Goal: Task Accomplishment & Management: Complete application form

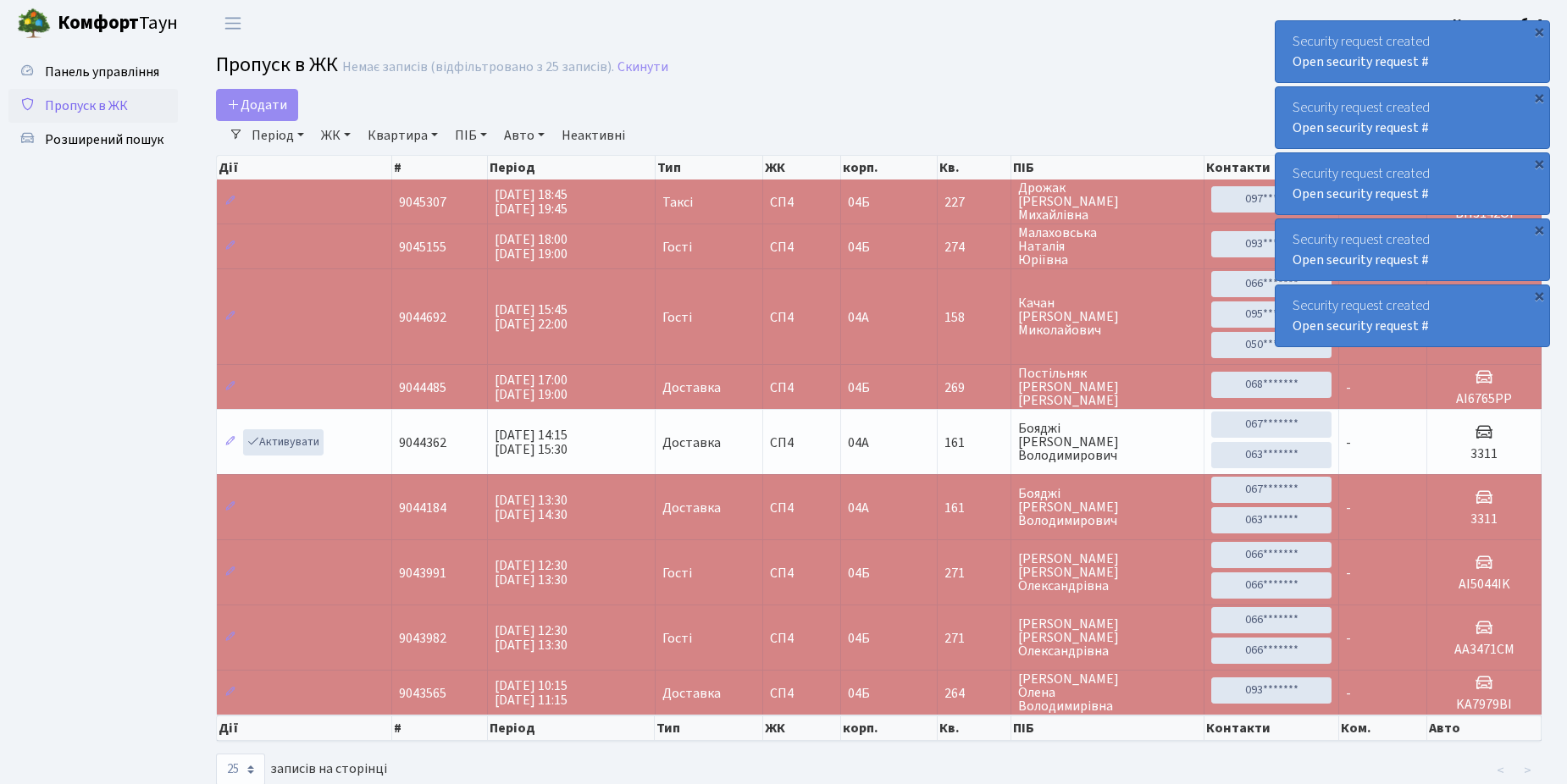
select select "25"
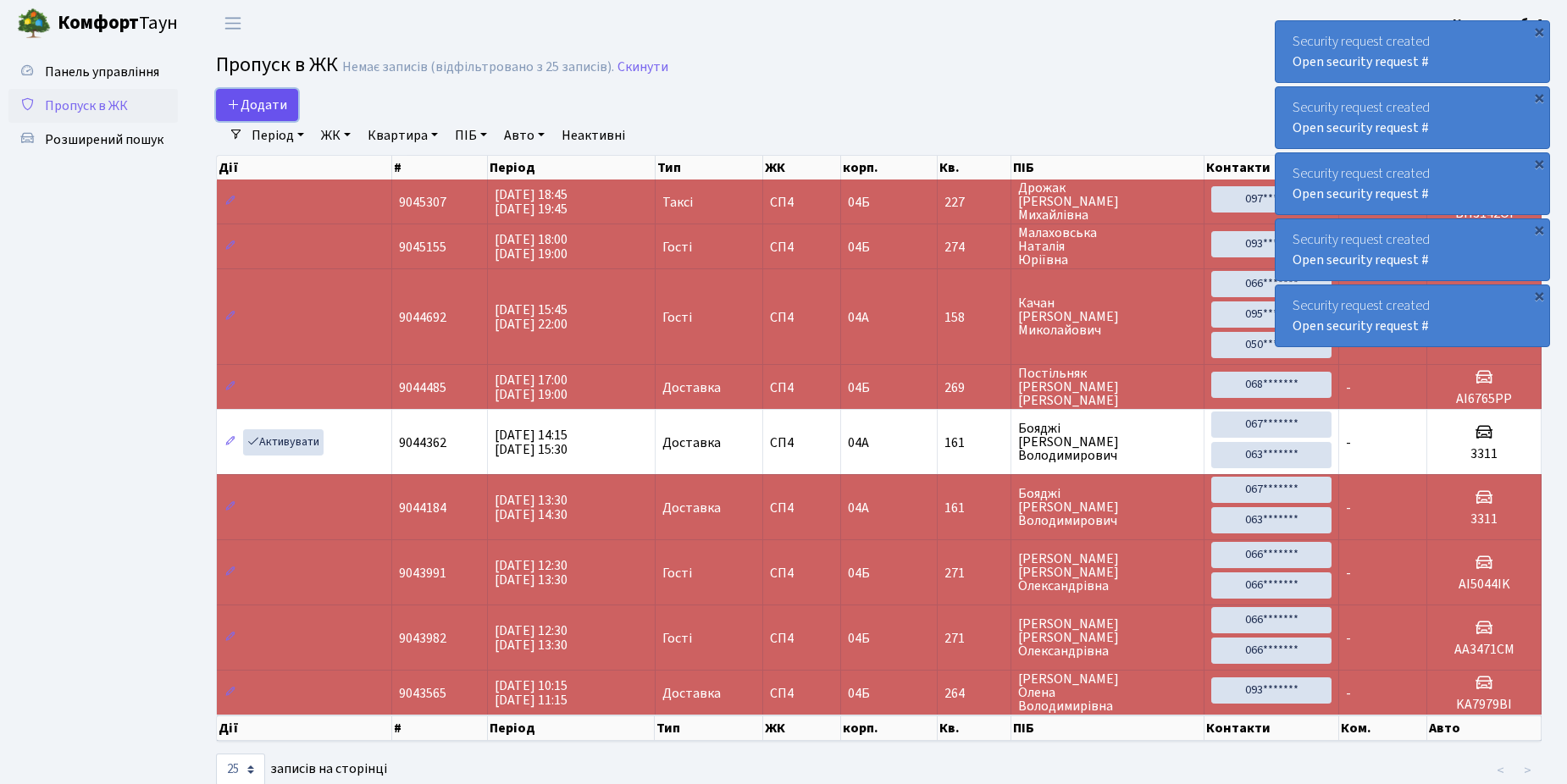
click at [249, 107] on span "Додати" at bounding box center [257, 105] width 60 height 19
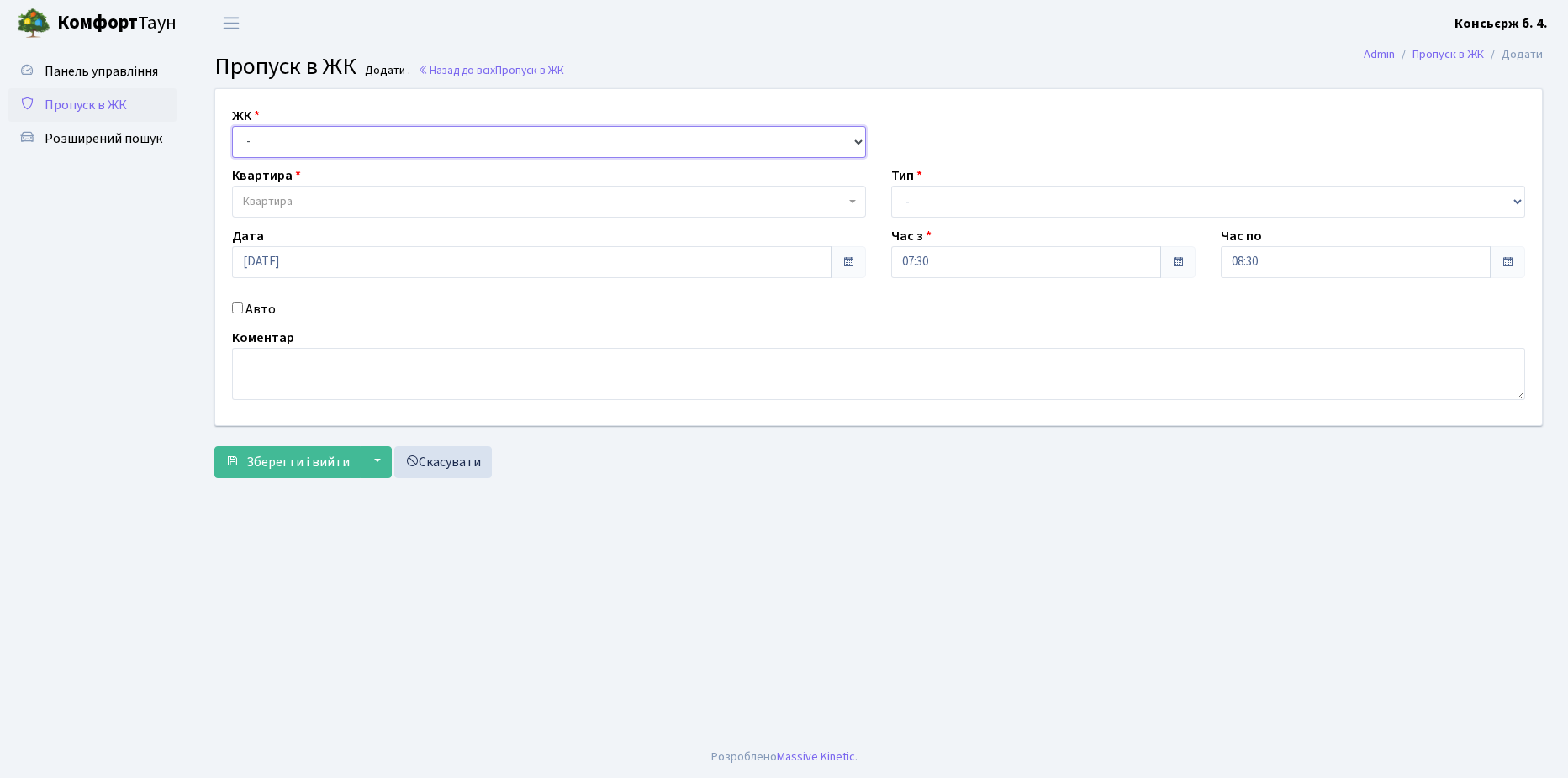
click at [382, 150] on select "- СП4, Столичне шосе, 5" at bounding box center [549, 142] width 634 height 32
select select "325"
click at [232, 126] on select "- СП4, Столичне шосе, 5" at bounding box center [549, 142] width 634 height 32
select select
click at [320, 189] on span "Квартира" at bounding box center [549, 202] width 634 height 32
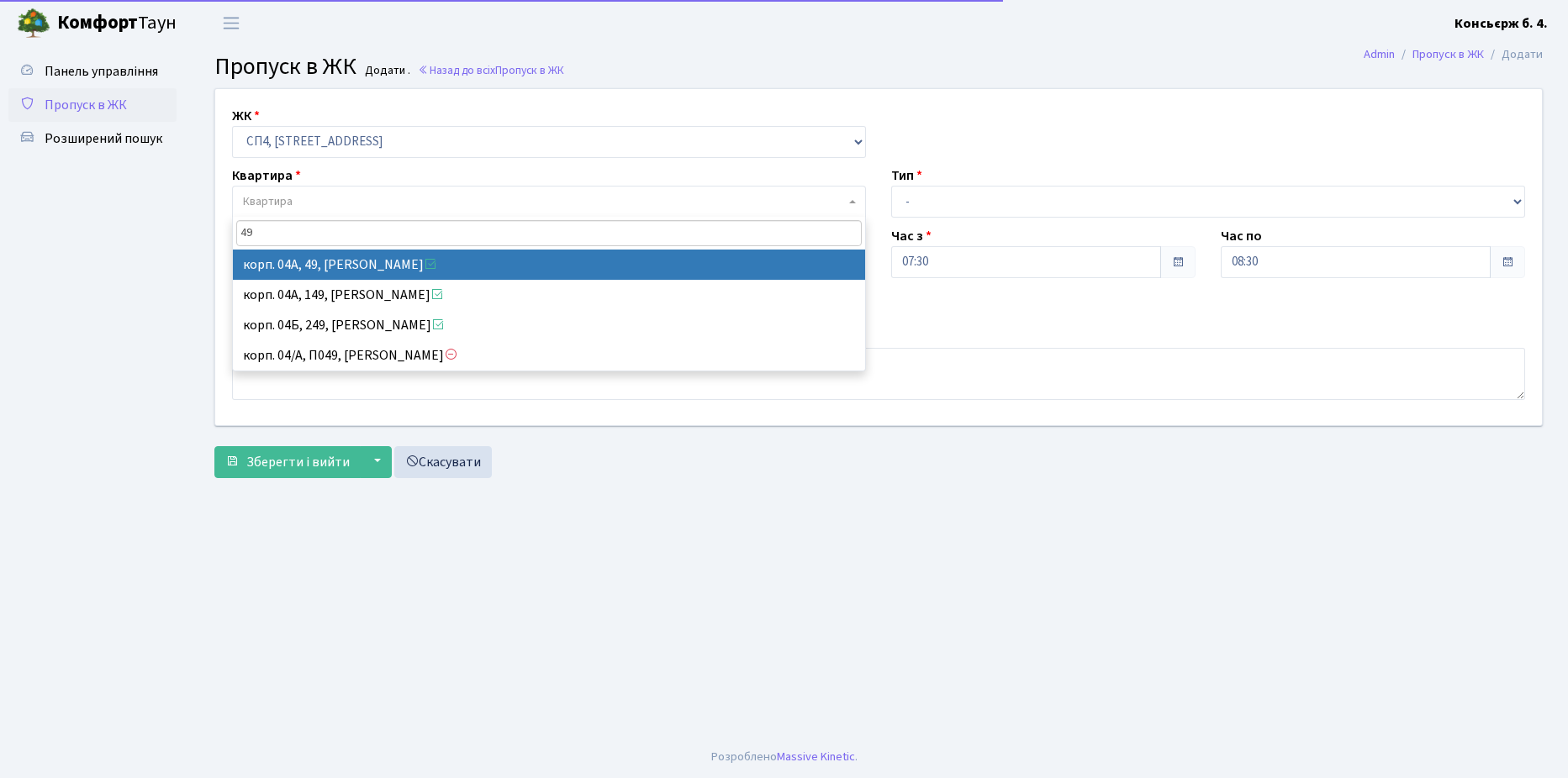
type input "49"
select select "21077"
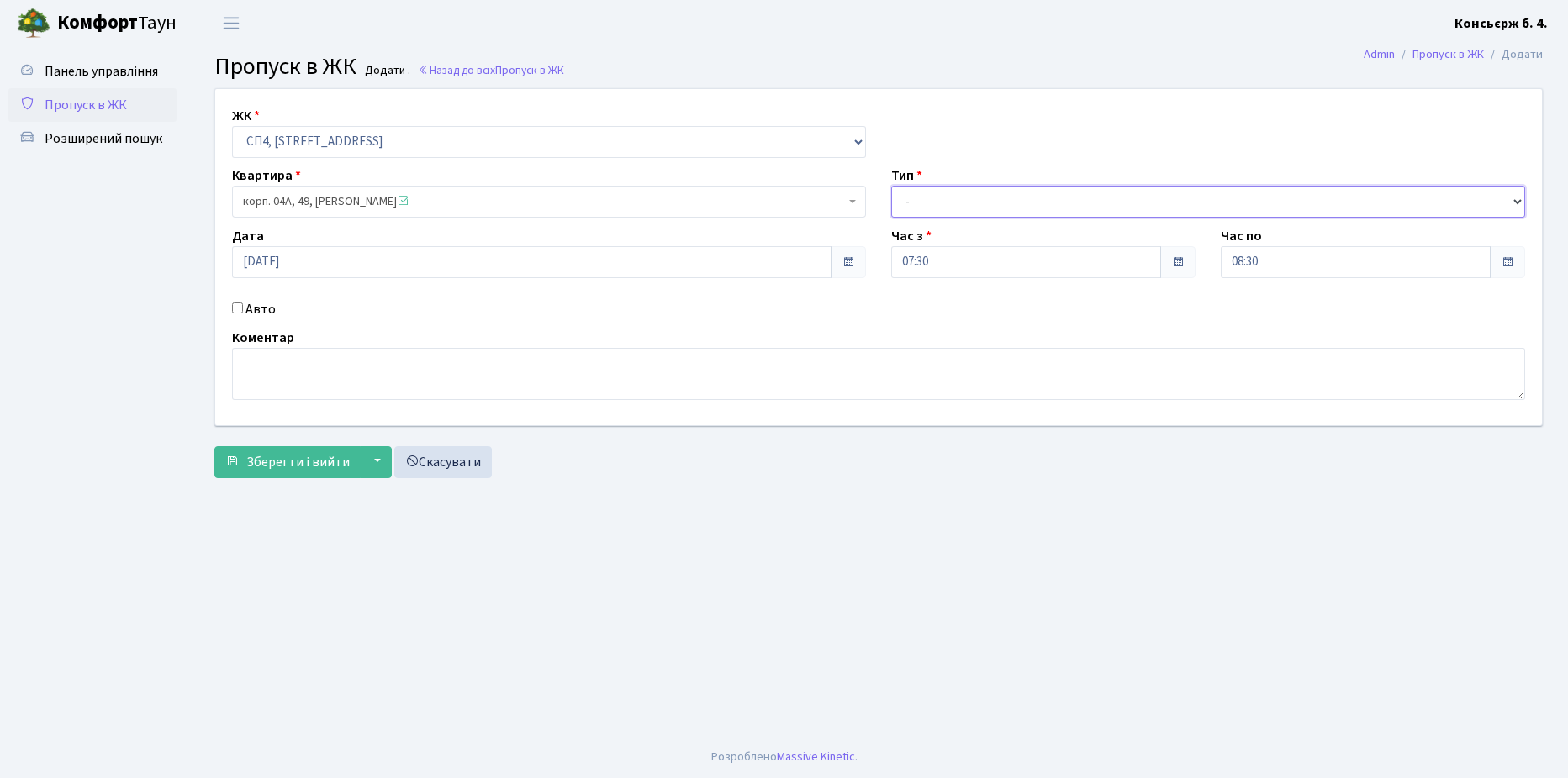
drag, startPoint x: 945, startPoint y: 191, endPoint x: 945, endPoint y: 217, distance: 26.0
click at [945, 191] on select "- Доставка Таксі Гості Сервіс" at bounding box center [1208, 202] width 634 height 32
select select "1"
click at [891, 186] on select "- Доставка Таксі Гості Сервіс" at bounding box center [1208, 202] width 634 height 32
click at [246, 307] on label "Авто" at bounding box center [261, 309] width 30 height 20
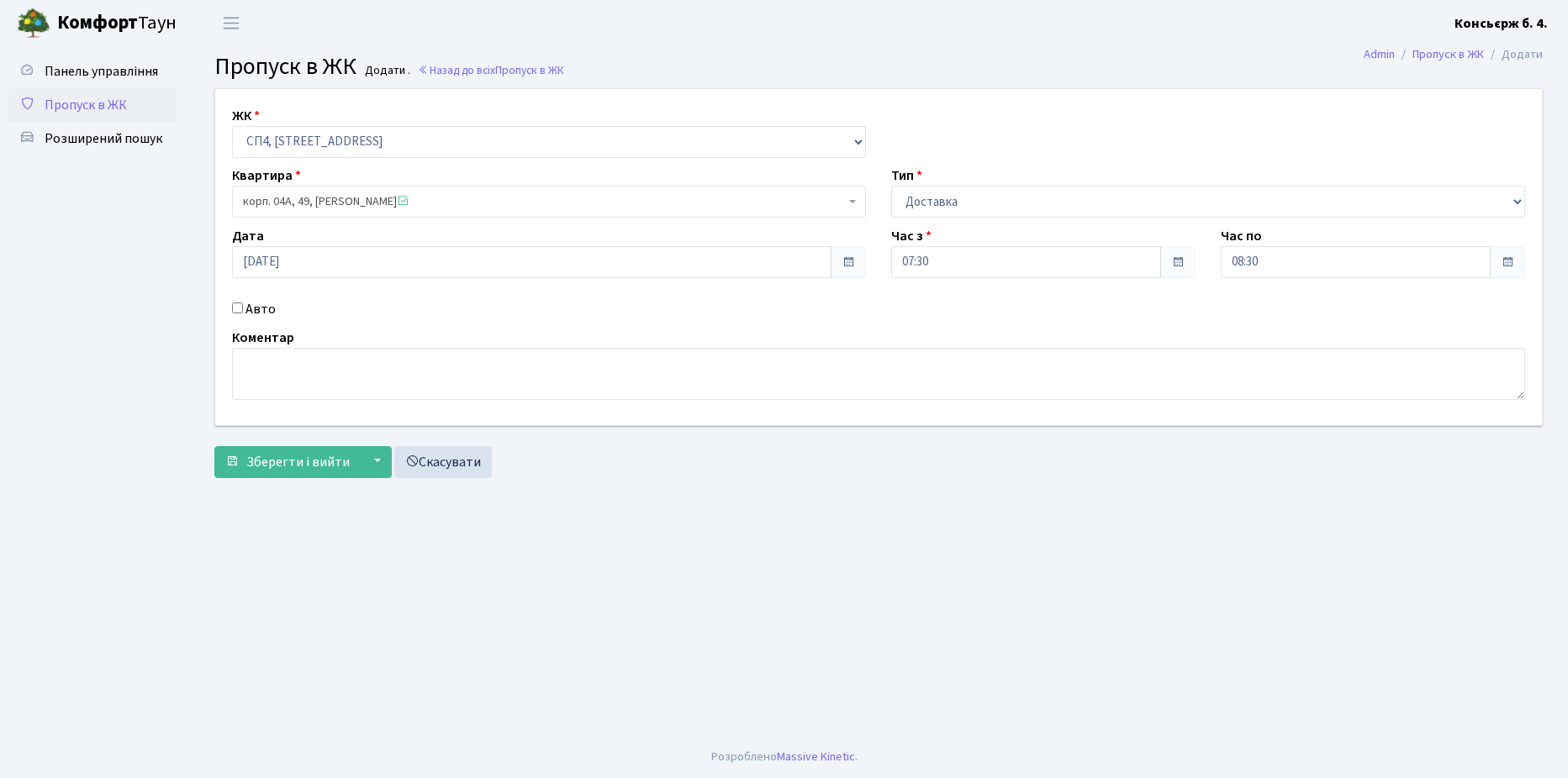
click at [243, 307] on input "Авто" at bounding box center [238, 308] width 11 height 11
checkbox input "true"
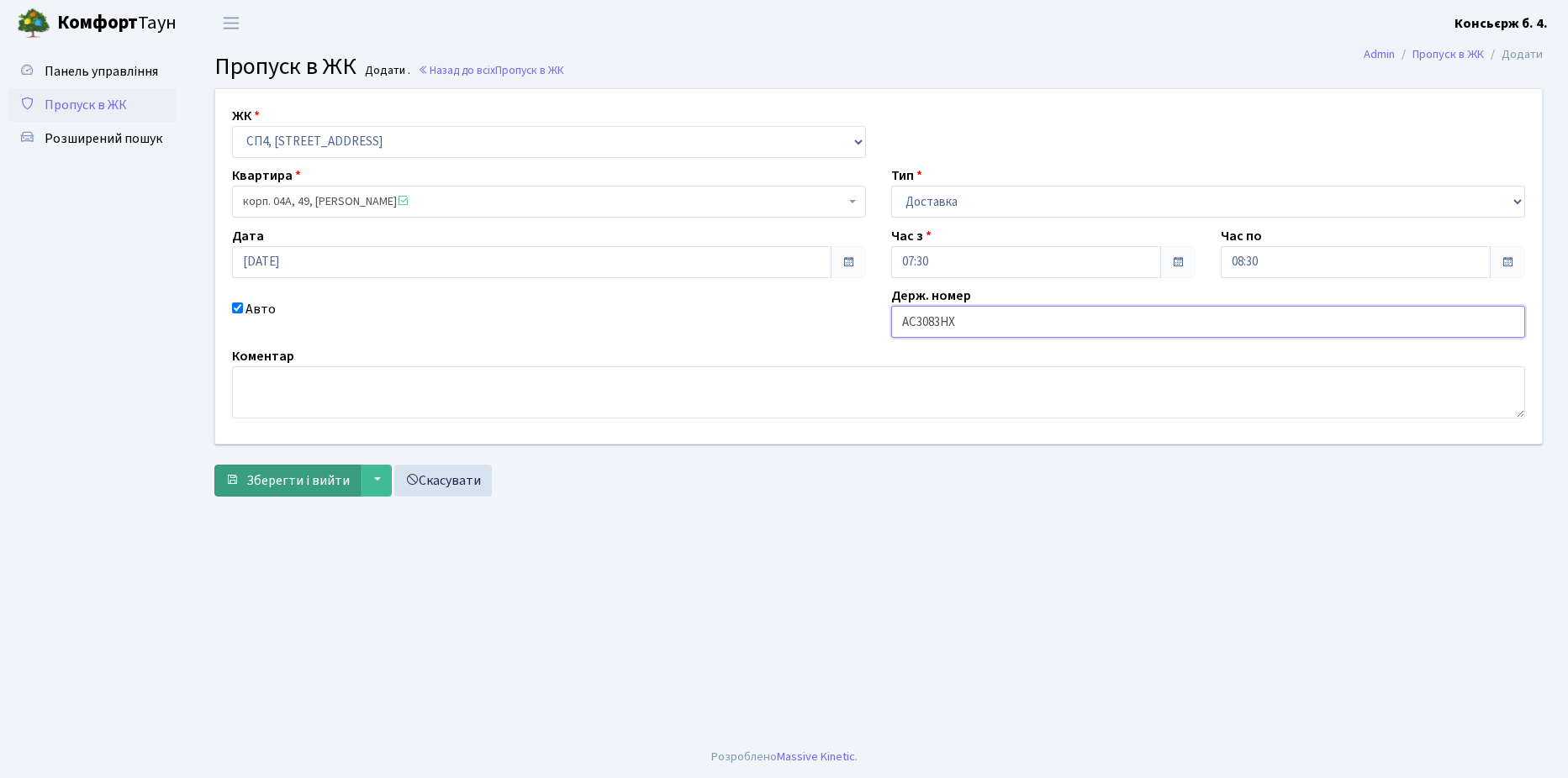
type input "AC3083HX"
click at [283, 487] on span "Зберегти і вийти" at bounding box center [298, 481] width 103 height 18
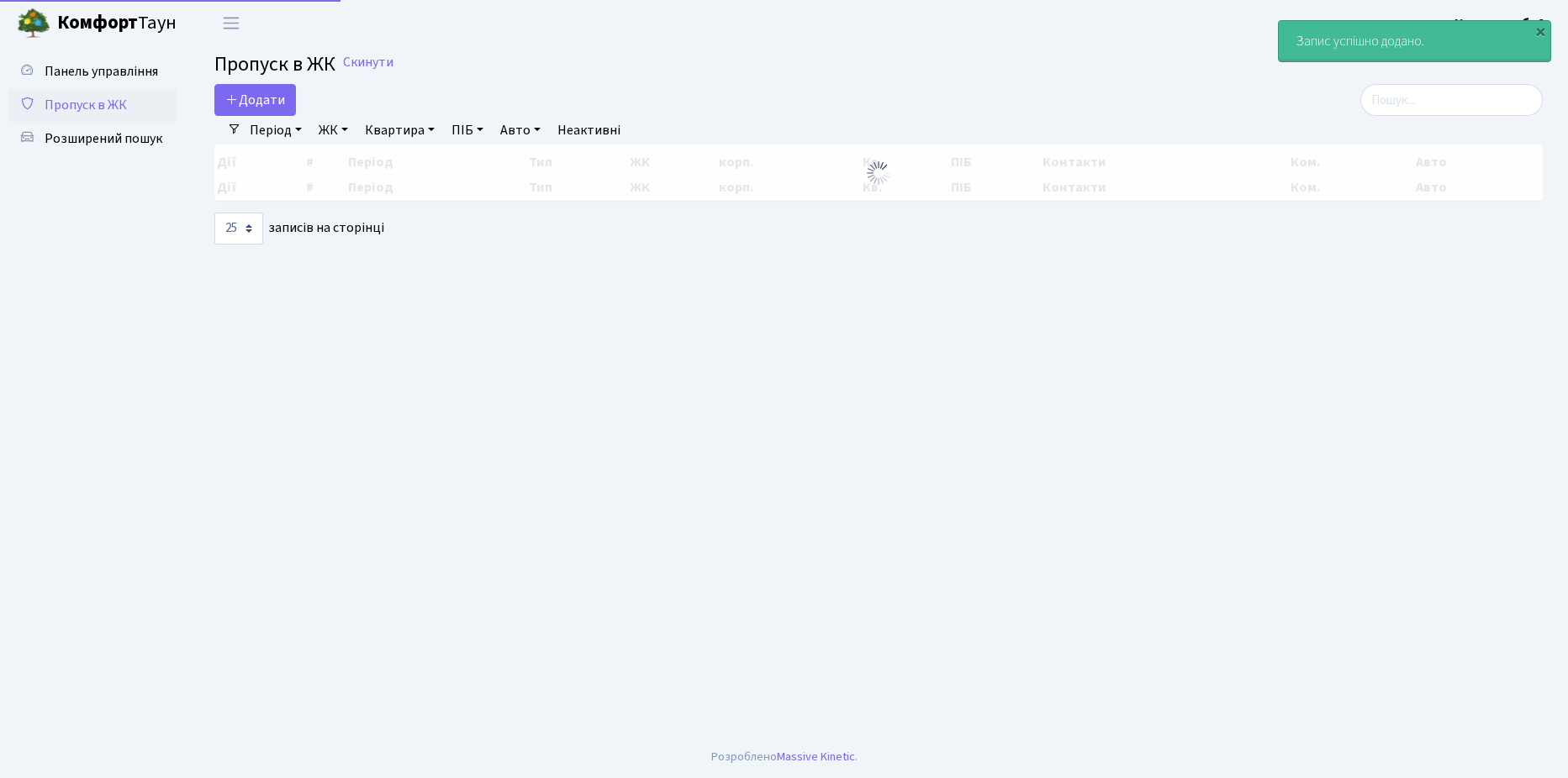
select select "25"
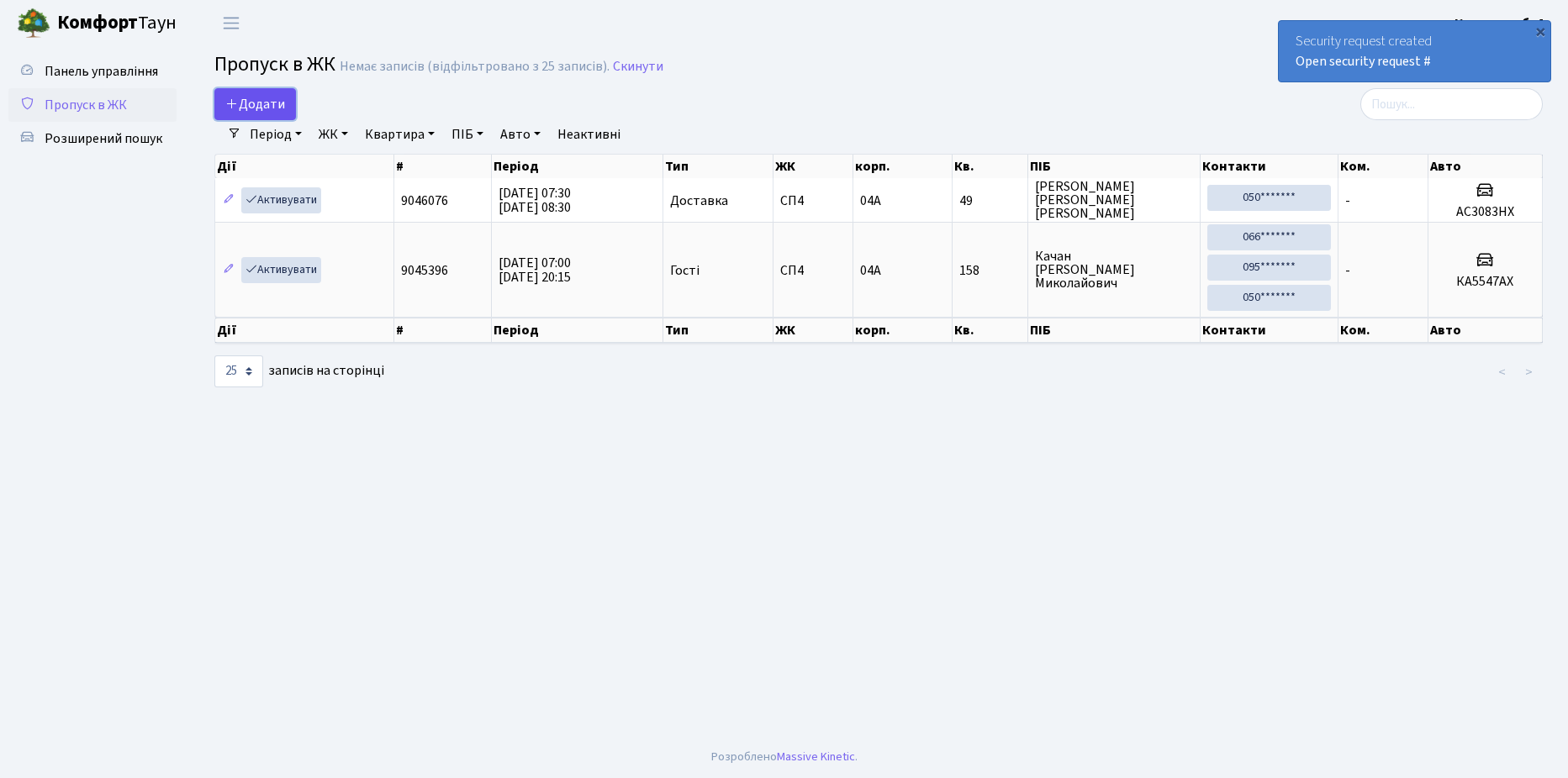
click at [274, 108] on span "Додати" at bounding box center [255, 104] width 60 height 18
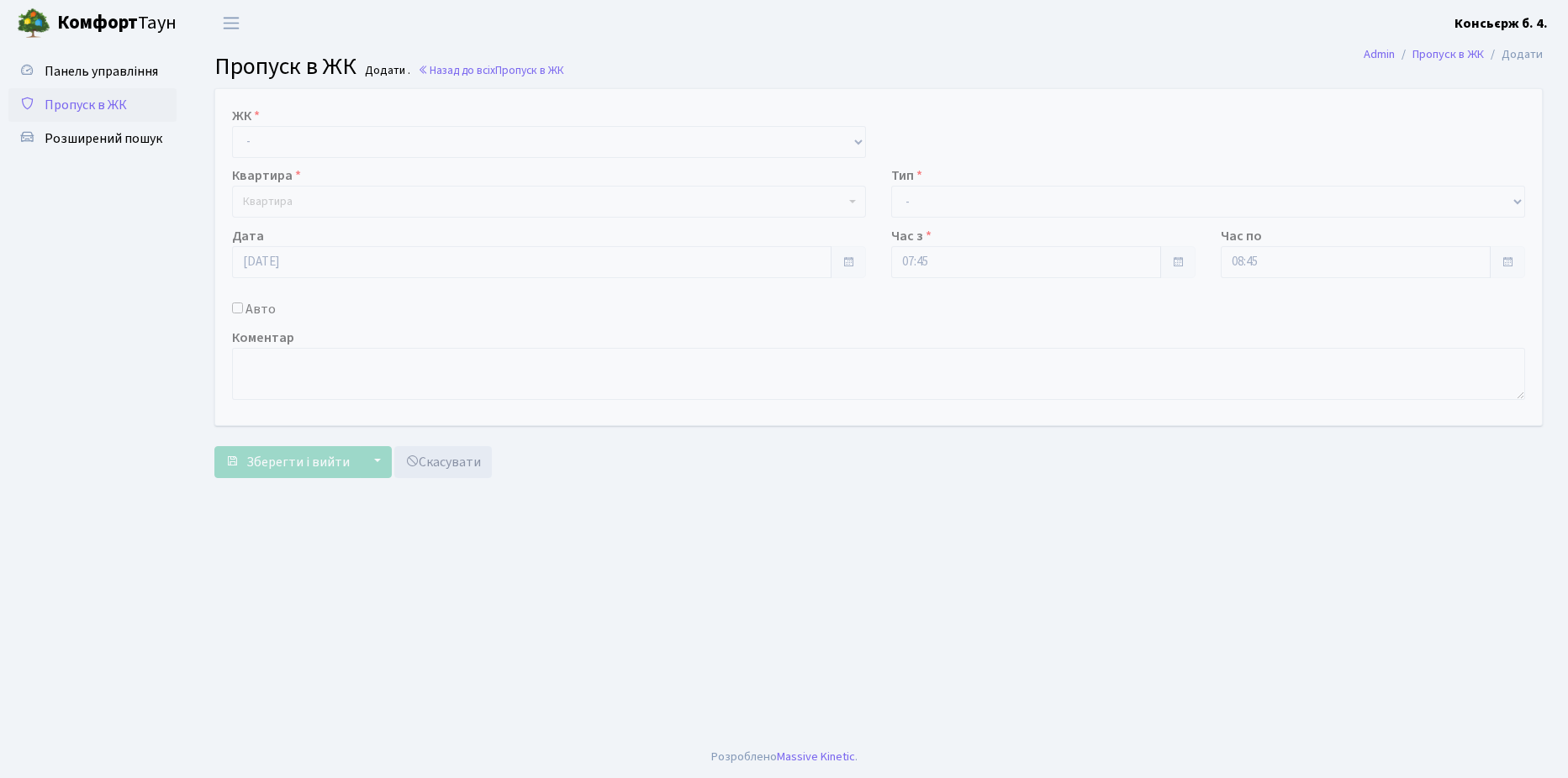
click at [297, 166] on label "Квартира" at bounding box center [267, 175] width 69 height 20
click at [298, 147] on select "- СП4, Столичне шосе, 5" at bounding box center [549, 142] width 634 height 32
select select "325"
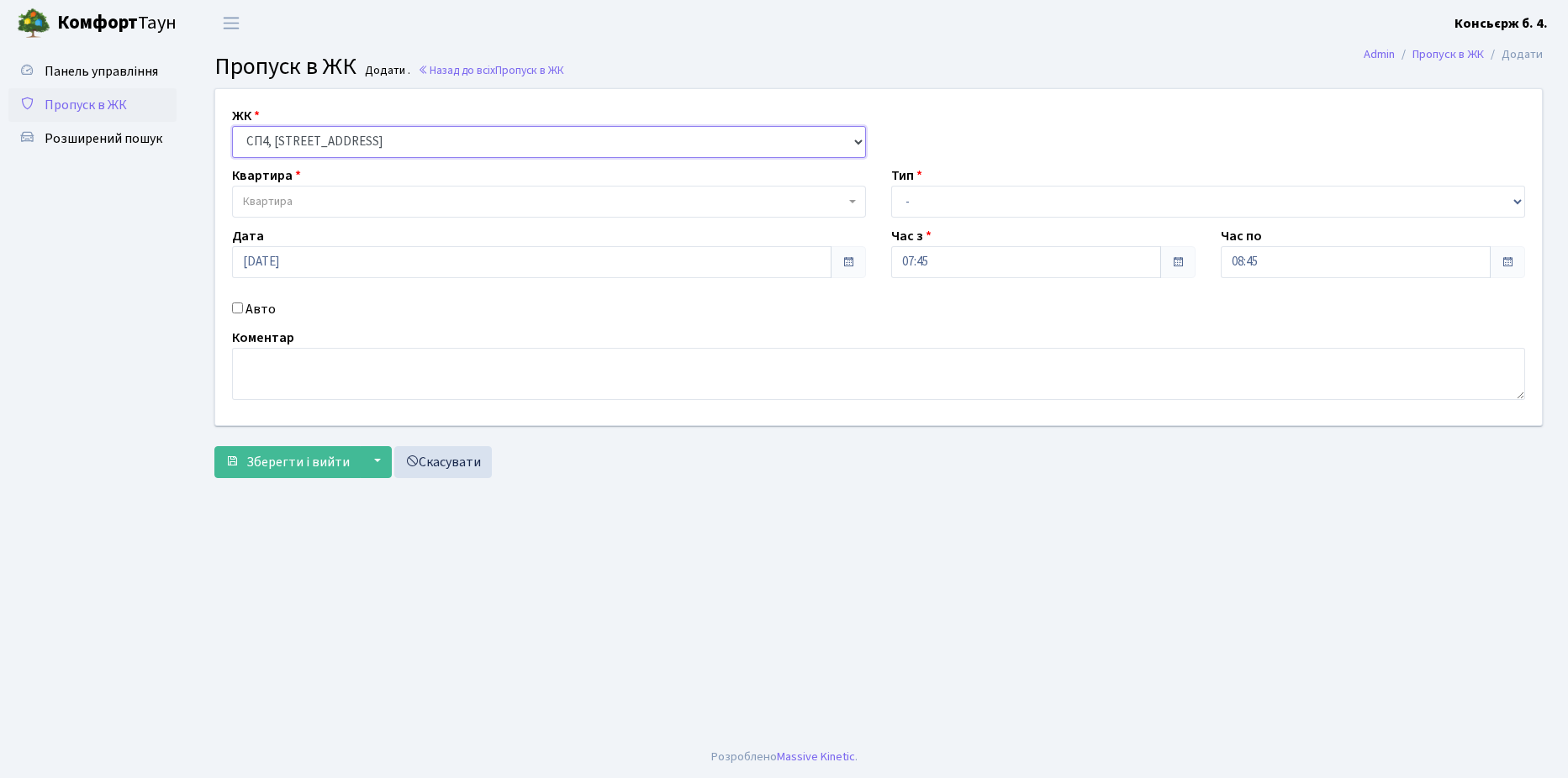
click at [232, 126] on select "- СП4, Столичне шосе, 5" at bounding box center [549, 142] width 634 height 32
select select
click at [324, 193] on span "Квартира" at bounding box center [549, 202] width 634 height 32
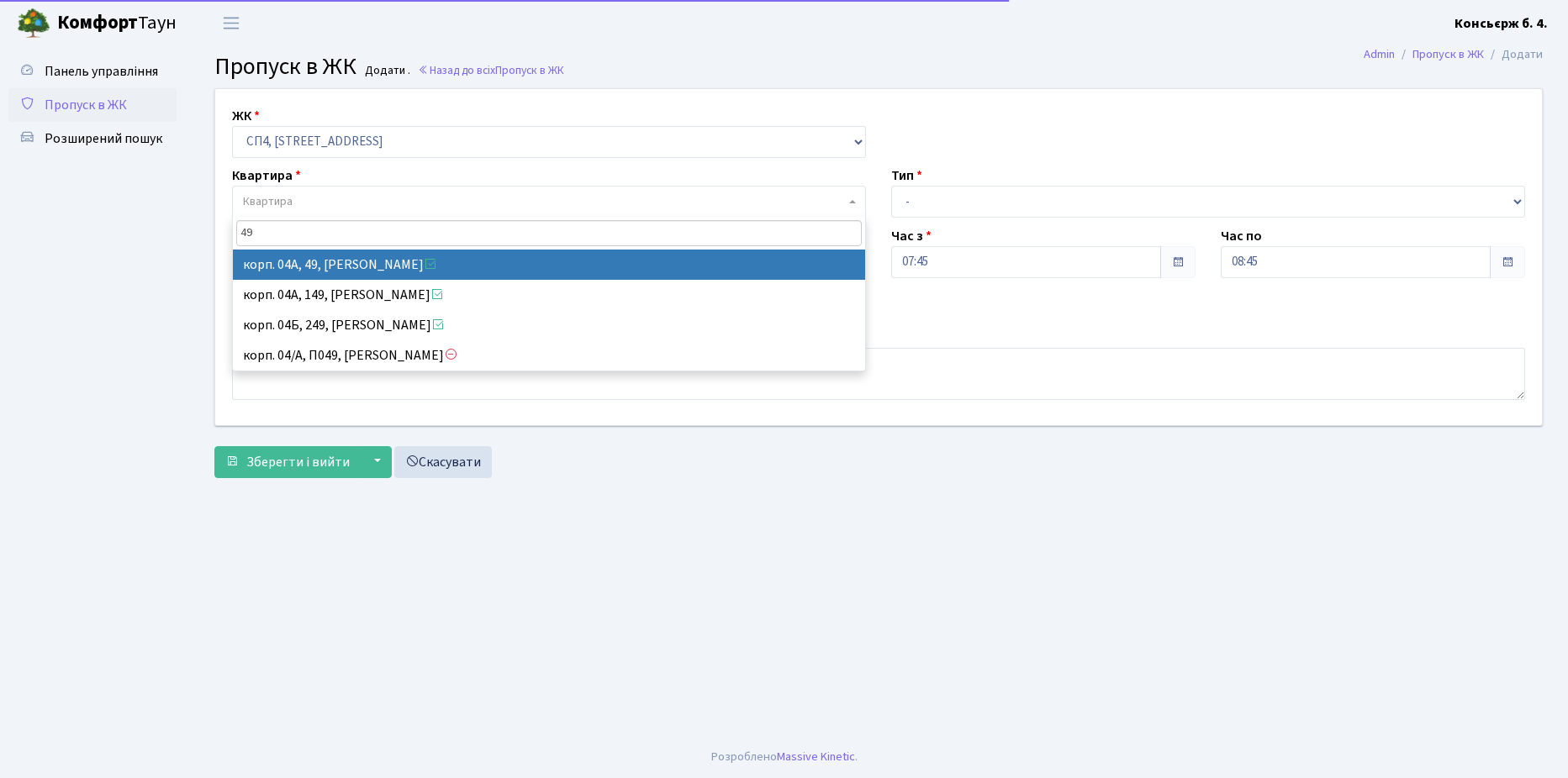
type input "49"
select select "21077"
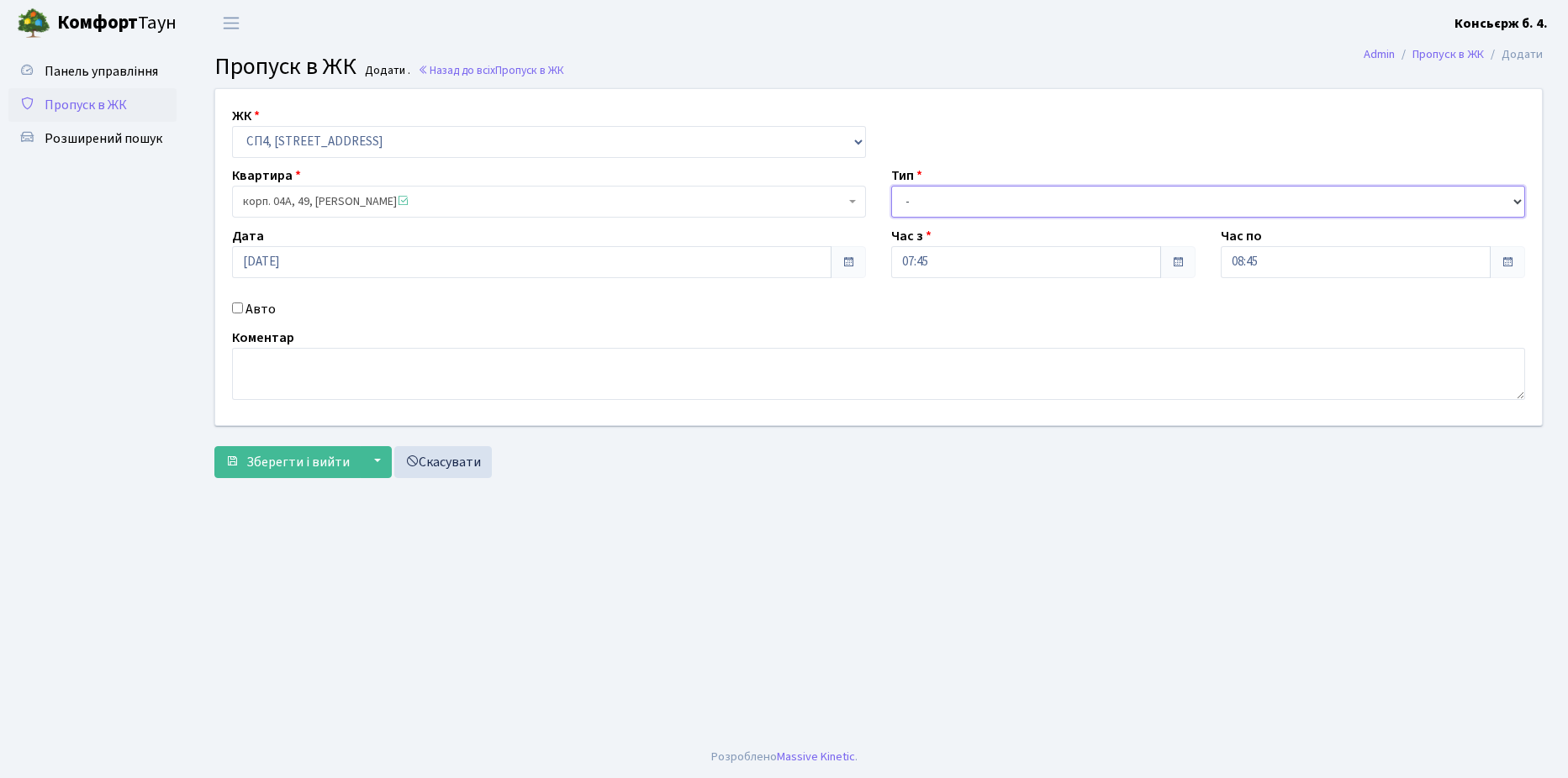
drag, startPoint x: 965, startPoint y: 197, endPoint x: 967, endPoint y: 215, distance: 18.1
click at [965, 197] on select "- Доставка Таксі Гості Сервіс" at bounding box center [1208, 202] width 634 height 32
select select "18"
click at [891, 186] on select "- Доставка Таксі Гості Сервіс" at bounding box center [1208, 202] width 634 height 32
click at [236, 301] on div "Авто" at bounding box center [548, 309] width 659 height 20
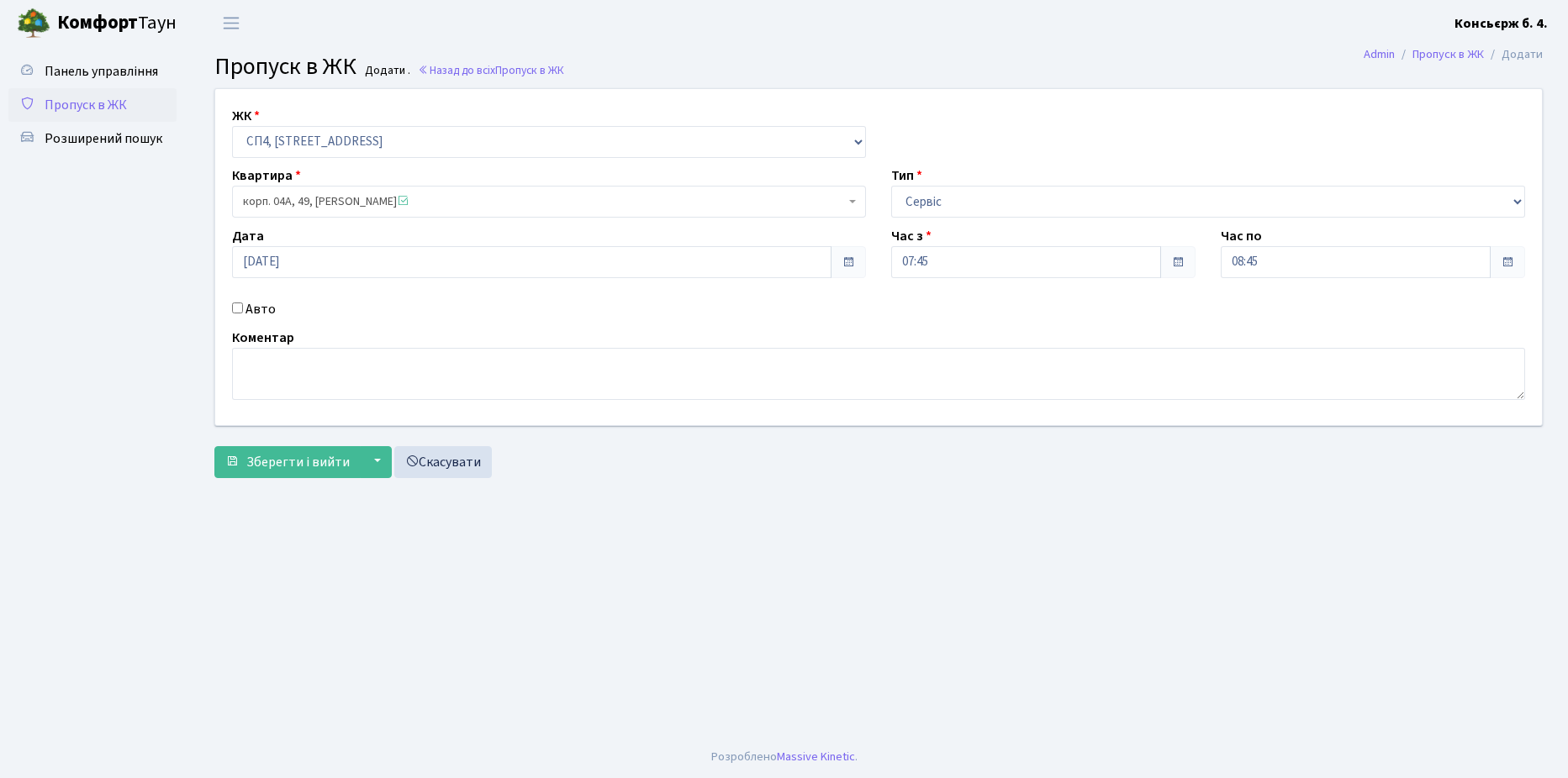
click at [239, 304] on input "Авто" at bounding box center [238, 308] width 11 height 11
checkbox input "true"
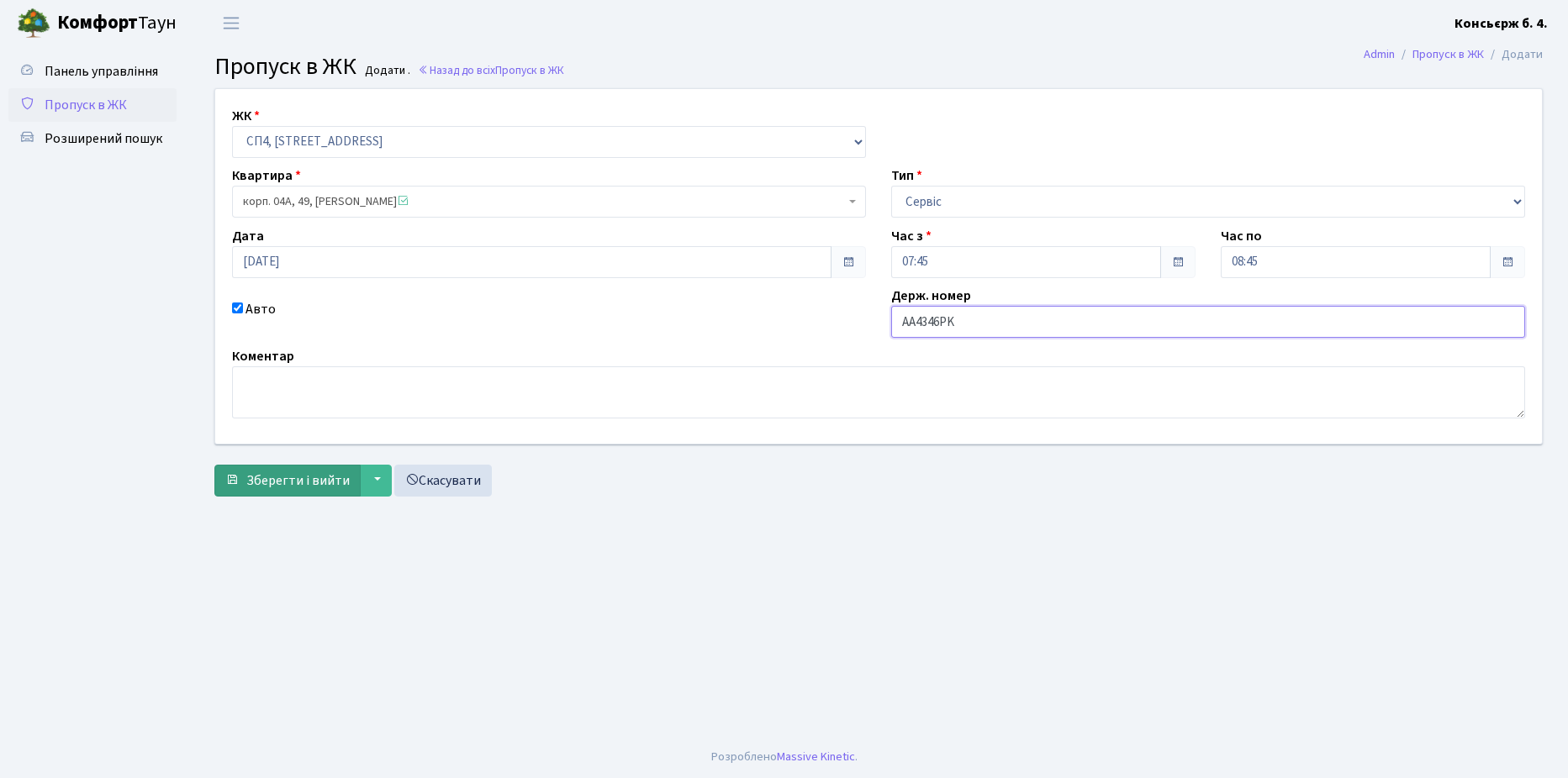
type input "AA4346PK"
click at [293, 488] on span "Зберегти і вийти" at bounding box center [298, 481] width 103 height 18
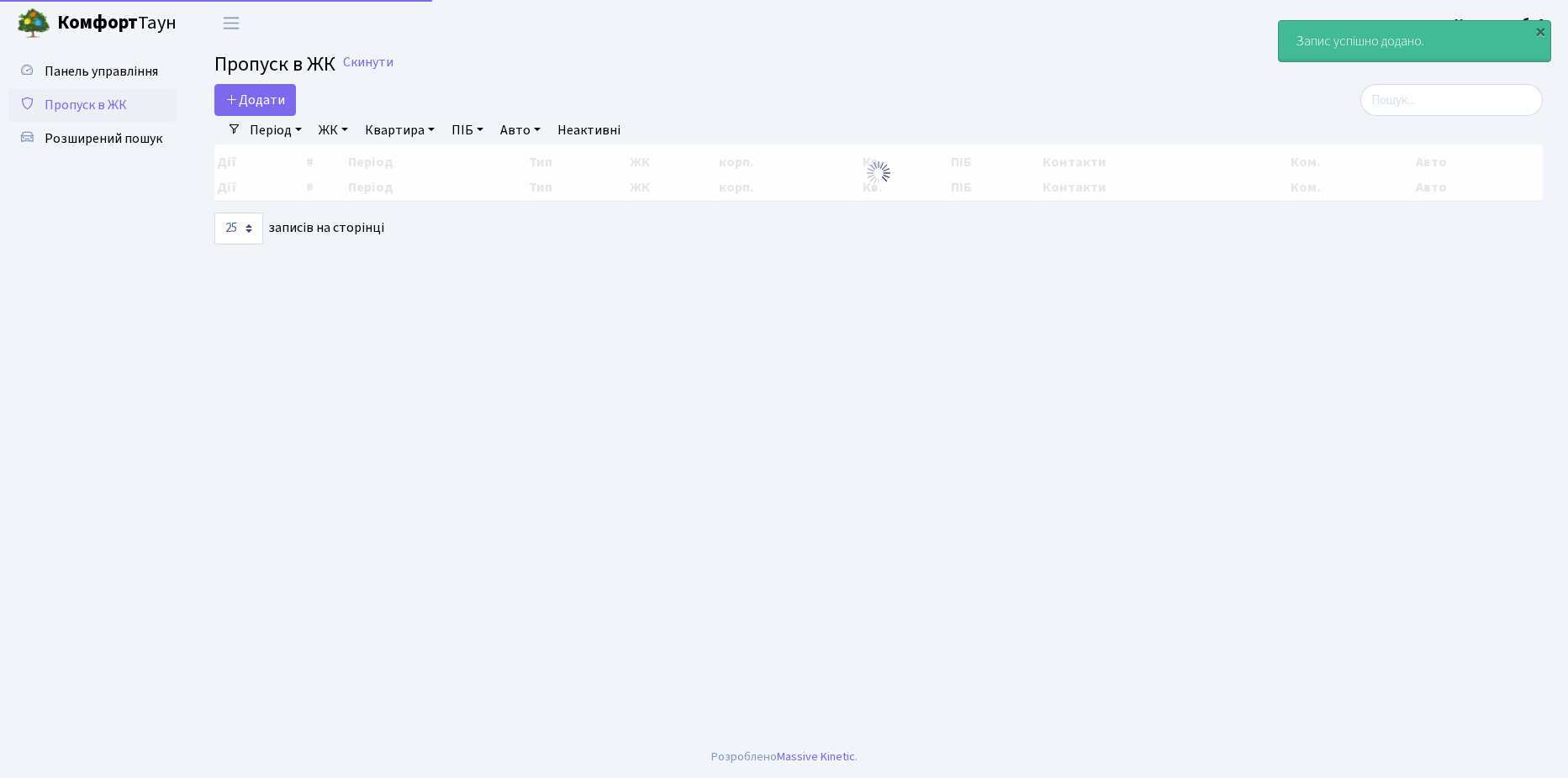
select select "25"
